Goal: Information Seeking & Learning: Learn about a topic

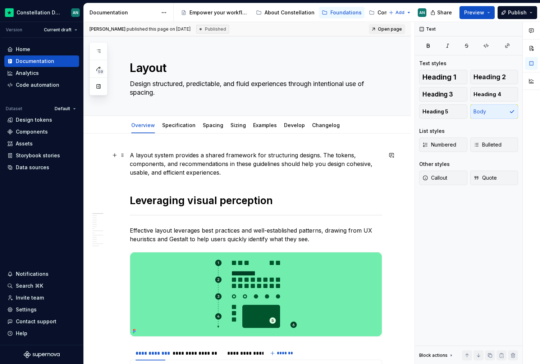
click at [222, 167] on p "A layout system provides a shared framework for structuring designs. The tokens…" at bounding box center [256, 164] width 252 height 26
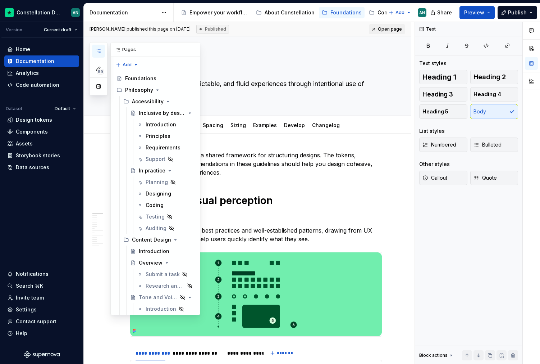
click at [100, 51] on icon "button" at bounding box center [99, 51] width 4 height 3
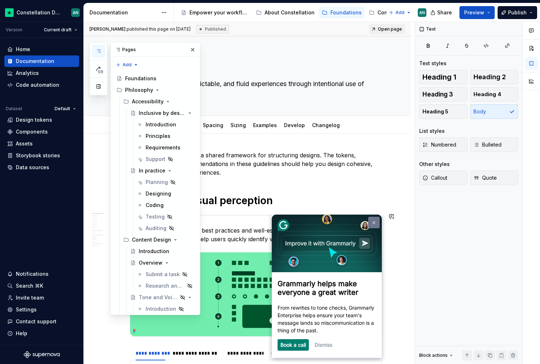
click at [377, 222] on link at bounding box center [374, 223] width 12 height 12
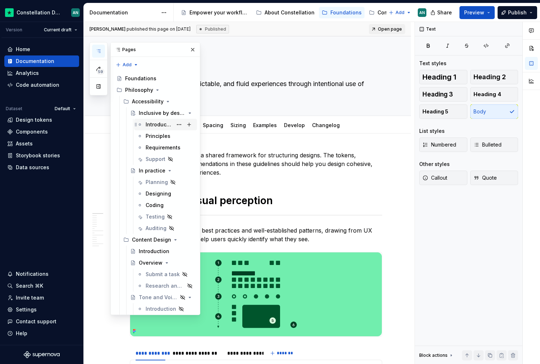
click at [158, 126] on div "Introduction" at bounding box center [159, 124] width 27 height 7
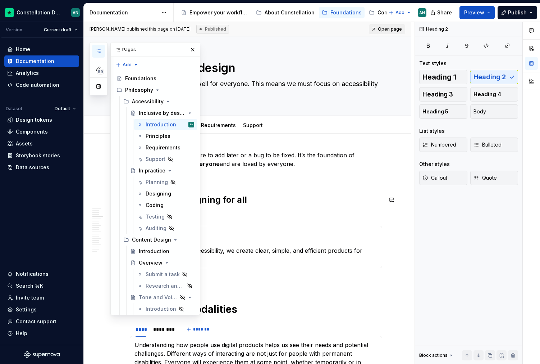
click at [191, 49] on button "button" at bounding box center [193, 50] width 10 height 10
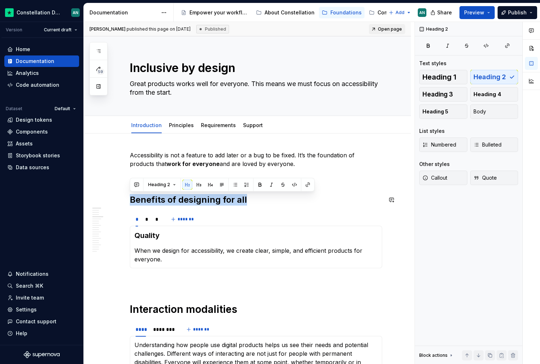
drag, startPoint x: 253, startPoint y: 198, endPoint x: 120, endPoint y: 188, distance: 133.1
click at [445, 109] on span "Heading 5" at bounding box center [436, 111] width 26 height 7
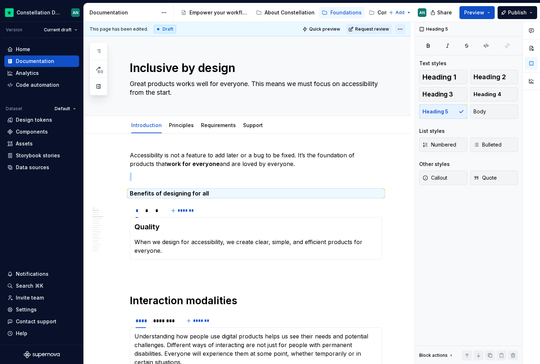
drag, startPoint x: 380, startPoint y: 30, endPoint x: 408, endPoint y: 28, distance: 28.1
click at [405, 28] on div "Quick preview Request review" at bounding box center [352, 29] width 105 height 10
click at [405, 28] on html "Constellation Design System AN Version Current draft Home Documentation Analyti…" at bounding box center [270, 182] width 540 height 364
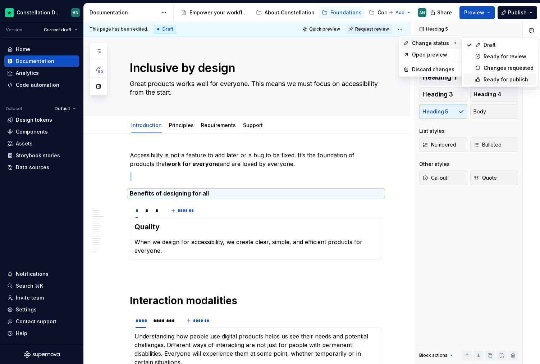
click at [493, 78] on div "Ready for publish" at bounding box center [509, 79] width 50 height 7
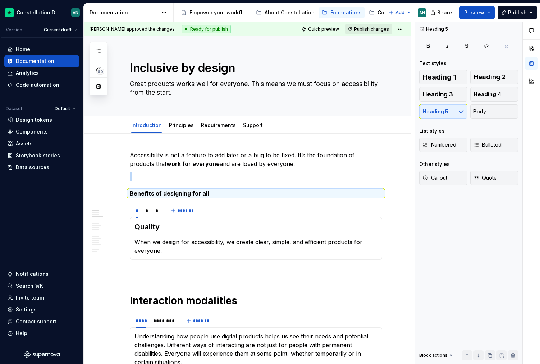
click at [363, 28] on span "Publish changes" at bounding box center [371, 29] width 35 height 6
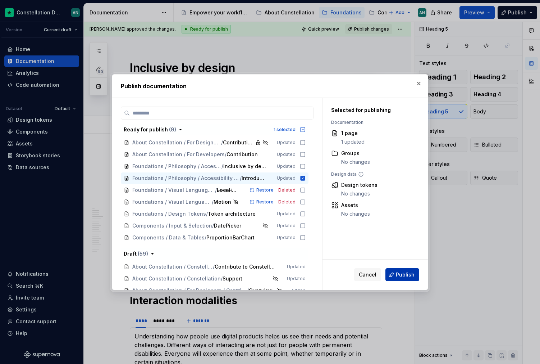
click at [405, 277] on span "Publish" at bounding box center [405, 274] width 19 height 7
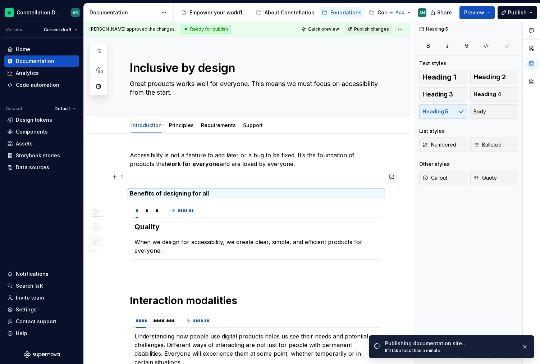
click at [221, 178] on p "To enrich screen reader interactions, please activate Accessibility in Grammarl…" at bounding box center [256, 176] width 252 height 9
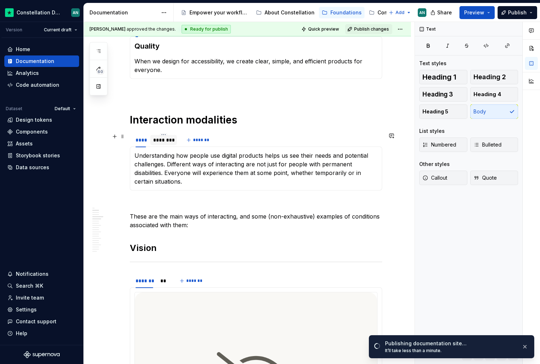
click at [161, 140] on div "********" at bounding box center [163, 139] width 21 height 7
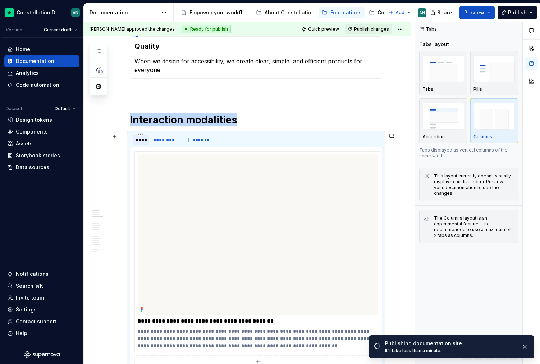
click at [142, 142] on div "****" at bounding box center [141, 139] width 10 height 7
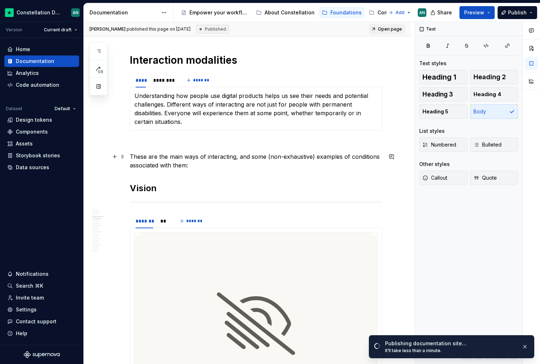
click at [201, 155] on p "These are the main ways of interacting, and some (non-exhaustive) examples of c…" at bounding box center [256, 160] width 252 height 17
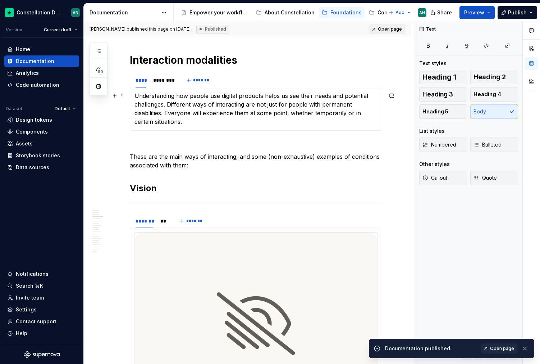
click at [264, 99] on p "Understanding how people use digital products helps us see their needs and pote…" at bounding box center [256, 108] width 243 height 35
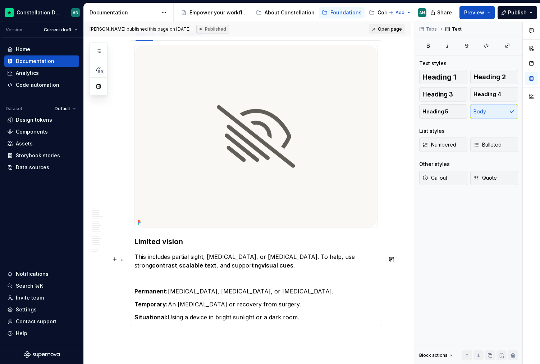
click at [175, 269] on p "This includes partial sight, [MEDICAL_DATA], or [MEDICAL_DATA]. To help, use st…" at bounding box center [256, 260] width 243 height 17
click at [178, 301] on section-item-column "Limited vision This includes partial sight, [MEDICAL_DATA], or [MEDICAL_DATA]. …" at bounding box center [256, 183] width 243 height 276
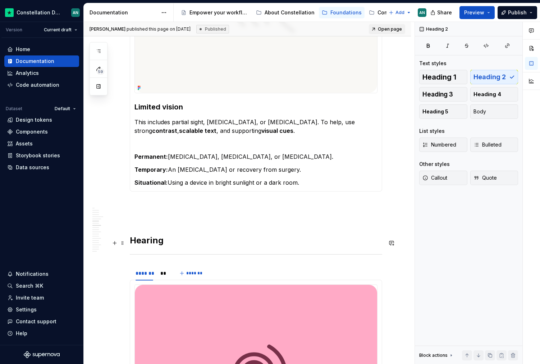
click at [151, 245] on h2 "Hearing" at bounding box center [256, 240] width 252 height 12
click at [164, 276] on div "**" at bounding box center [163, 272] width 7 height 7
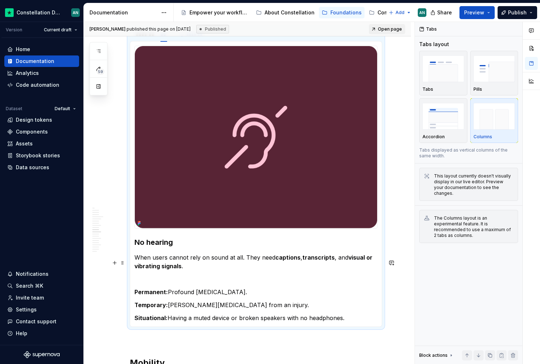
click at [219, 264] on p "When users cannot rely on sound at all. They need captions , transcripts , and …" at bounding box center [256, 261] width 243 height 17
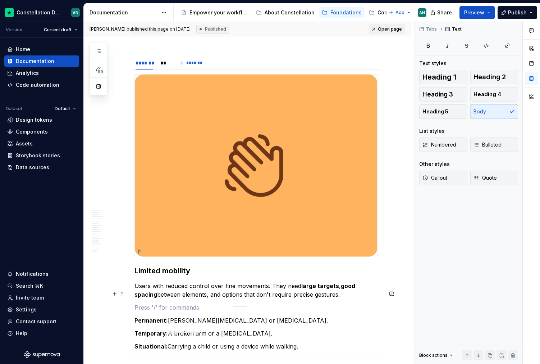
click at [189, 306] on section-item-column "Limited mobility Users with reduced control over fine movements. They need larg…" at bounding box center [256, 212] width 243 height 276
click at [243, 299] on p "Users with reduced control over fine movements. They need large targets , good …" at bounding box center [256, 289] width 243 height 17
type textarea "*"
click at [192, 297] on p "Users with reduced control over fine movements. They need large targets , good …" at bounding box center [256, 289] width 243 height 17
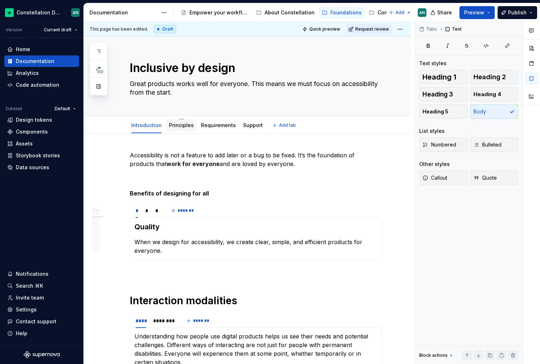
click at [175, 126] on link "Principles" at bounding box center [181, 125] width 25 height 6
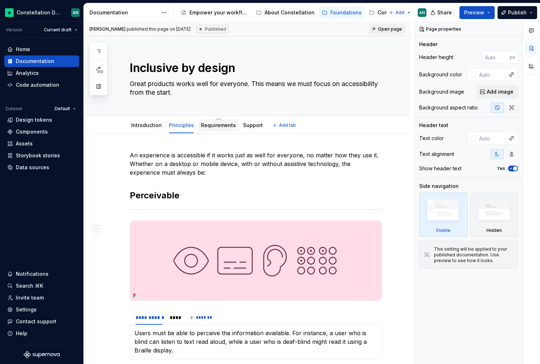
click at [211, 127] on link "Requirements" at bounding box center [218, 125] width 35 height 6
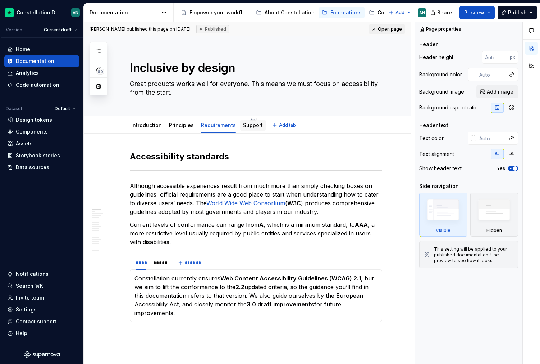
click at [254, 125] on link "Support" at bounding box center [253, 125] width 20 height 6
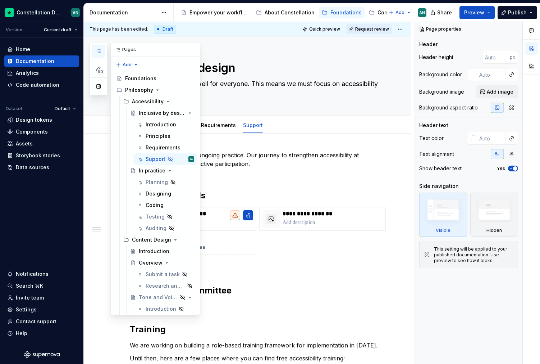
click at [102, 51] on button "button" at bounding box center [98, 51] width 13 height 13
click at [170, 193] on div "Designing" at bounding box center [170, 193] width 49 height 10
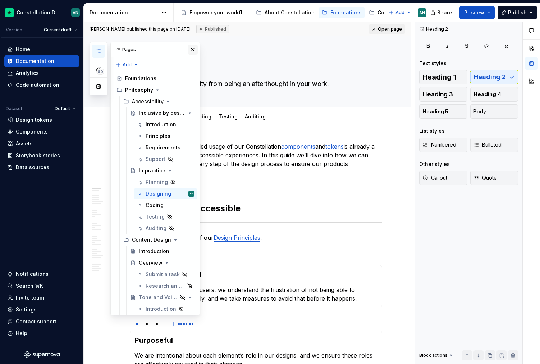
click at [192, 49] on button "button" at bounding box center [193, 50] width 10 height 10
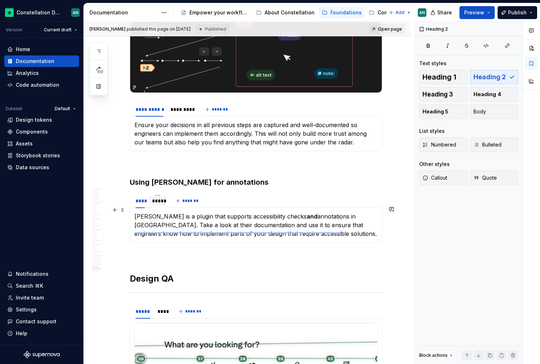
click at [156, 206] on div "*****" at bounding box center [157, 201] width 17 height 10
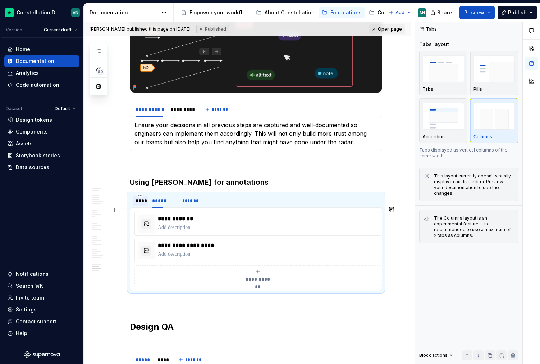
click at [141, 204] on div "****" at bounding box center [140, 200] width 9 height 7
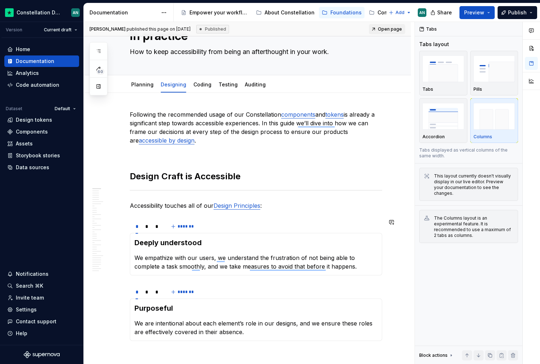
scroll to position [33, 0]
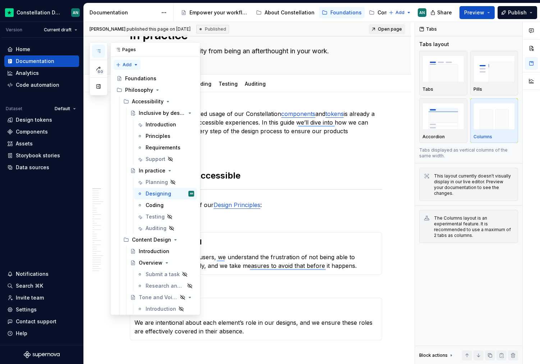
drag, startPoint x: 100, startPoint y: 55, endPoint x: 115, endPoint y: 60, distance: 16.3
click at [112, 59] on div "60 Pages Add Accessibility guide for tree Page tree. Navigate the tree with the…" at bounding box center [145, 178] width 111 height 273
click at [173, 139] on div "Principles" at bounding box center [170, 136] width 49 height 10
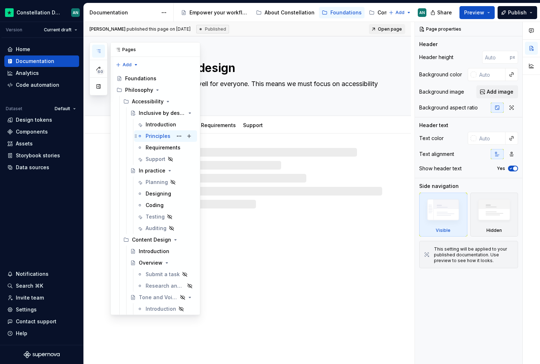
click at [164, 136] on div "Principles" at bounding box center [158, 135] width 25 height 7
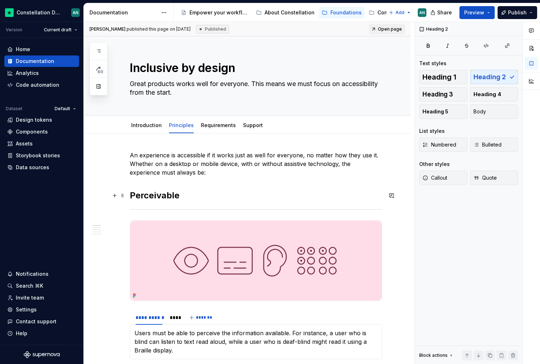
click at [196, 200] on h2 "Perceivable" at bounding box center [256, 196] width 252 height 12
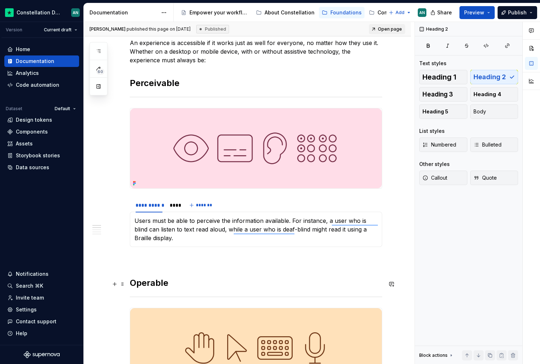
scroll to position [112, 0]
click at [218, 281] on h2 "Operable" at bounding box center [256, 283] width 252 height 12
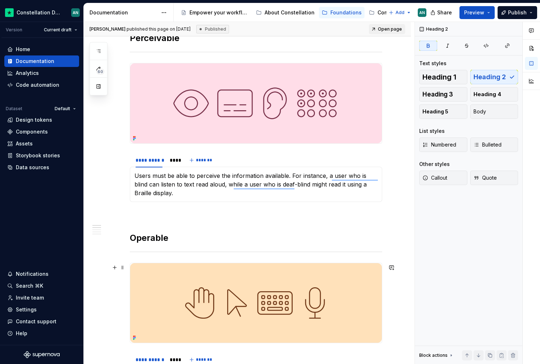
scroll to position [155, 0]
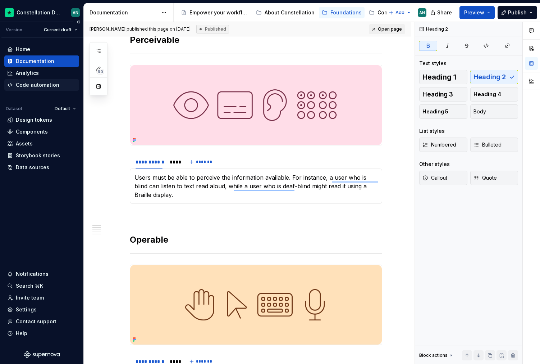
type textarea "*"
